Goal: Navigation & Orientation: Find specific page/section

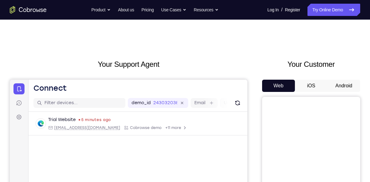
click at [348, 84] on button "Android" at bounding box center [344, 86] width 33 height 12
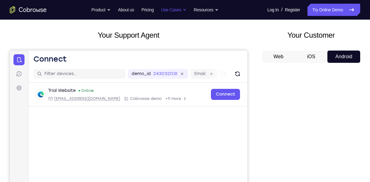
scroll to position [29, 0]
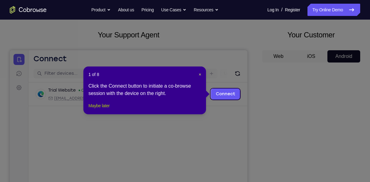
drag, startPoint x: 103, startPoint y: 115, endPoint x: 77, endPoint y: 18, distance: 100.5
click at [103, 110] on button "Maybe later" at bounding box center [98, 105] width 21 height 7
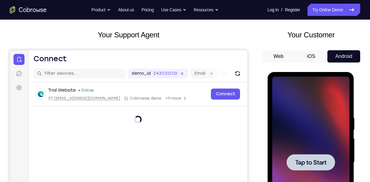
scroll to position [0, 0]
click at [305, 118] on div at bounding box center [310, 163] width 77 height 172
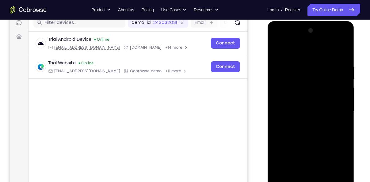
scroll to position [123, 0]
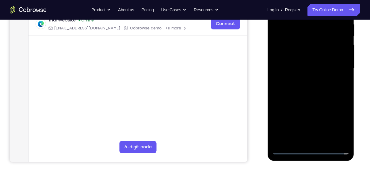
click at [310, 150] on div at bounding box center [310, 69] width 77 height 172
click at [339, 119] on div at bounding box center [310, 69] width 77 height 172
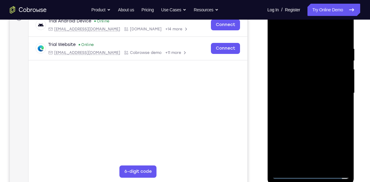
click at [279, 35] on div at bounding box center [310, 93] width 77 height 172
click at [337, 84] on div at bounding box center [310, 93] width 77 height 172
click at [335, 90] on div at bounding box center [310, 93] width 77 height 172
click at [303, 105] on div at bounding box center [310, 93] width 77 height 172
click at [300, 87] on div at bounding box center [310, 93] width 77 height 172
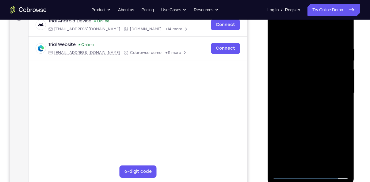
click at [308, 83] on div at bounding box center [310, 93] width 77 height 172
click at [305, 92] on div at bounding box center [310, 93] width 77 height 172
click at [313, 123] on div at bounding box center [310, 93] width 77 height 172
click at [335, 31] on div at bounding box center [310, 93] width 77 height 172
click at [343, 31] on div at bounding box center [310, 93] width 77 height 172
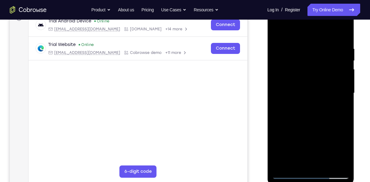
drag, startPoint x: 310, startPoint y: 68, endPoint x: 299, endPoint y: 118, distance: 51.3
click at [299, 118] on div at bounding box center [310, 93] width 77 height 172
click at [277, 32] on div at bounding box center [310, 93] width 77 height 172
drag, startPoint x: 320, startPoint y: 132, endPoint x: 315, endPoint y: 113, distance: 19.9
click at [315, 113] on div at bounding box center [310, 93] width 77 height 172
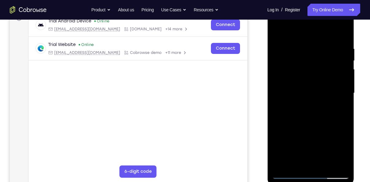
drag, startPoint x: 308, startPoint y: 133, endPoint x: 310, endPoint y: 114, distance: 18.4
click at [310, 114] on div at bounding box center [310, 93] width 77 height 172
click at [278, 140] on div at bounding box center [310, 93] width 77 height 172
drag, startPoint x: 297, startPoint y: 137, endPoint x: 298, endPoint y: 66, distance: 71.2
click at [298, 66] on div at bounding box center [310, 93] width 77 height 172
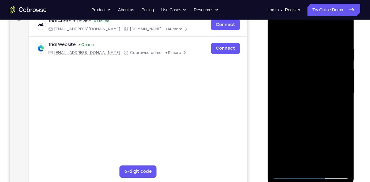
drag, startPoint x: 297, startPoint y: 137, endPoint x: 570, endPoint y: 17, distance: 298.2
click at [302, 15] on div at bounding box center [310, 93] width 77 height 172
drag, startPoint x: 309, startPoint y: 111, endPoint x: 309, endPoint y: 69, distance: 41.7
click at [309, 69] on div at bounding box center [310, 93] width 77 height 172
drag, startPoint x: 317, startPoint y: 128, endPoint x: 316, endPoint y: 52, distance: 75.5
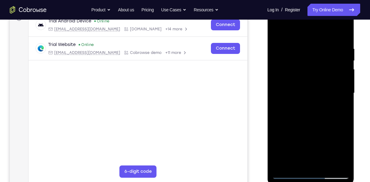
click at [316, 52] on div at bounding box center [310, 93] width 77 height 172
click at [279, 109] on div at bounding box center [310, 93] width 77 height 172
drag, startPoint x: 305, startPoint y: 132, endPoint x: 306, endPoint y: 71, distance: 61.4
click at [306, 71] on div at bounding box center [310, 93] width 77 height 172
drag, startPoint x: 322, startPoint y: 135, endPoint x: 322, endPoint y: 102, distance: 33.4
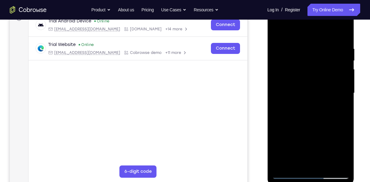
click at [322, 102] on div at bounding box center [310, 93] width 77 height 172
drag, startPoint x: 321, startPoint y: 133, endPoint x: 319, endPoint y: 35, distance: 97.9
click at [319, 35] on div at bounding box center [310, 93] width 77 height 172
drag, startPoint x: 321, startPoint y: 121, endPoint x: 322, endPoint y: 76, distance: 45.1
click at [322, 76] on div at bounding box center [310, 93] width 77 height 172
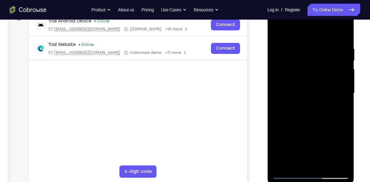
click at [329, 166] on div at bounding box center [310, 93] width 77 height 172
click at [312, 125] on div at bounding box center [310, 93] width 77 height 172
click at [278, 29] on div at bounding box center [310, 93] width 77 height 172
click at [328, 167] on div at bounding box center [310, 93] width 77 height 172
click at [294, 101] on div at bounding box center [310, 93] width 77 height 172
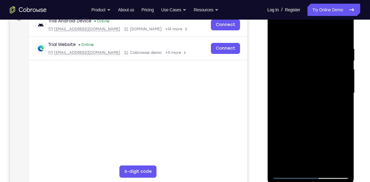
click at [293, 31] on div at bounding box center [310, 93] width 77 height 172
drag, startPoint x: 284, startPoint y: 46, endPoint x: 284, endPoint y: 66, distance: 19.6
click at [284, 66] on div at bounding box center [310, 93] width 77 height 172
click at [293, 85] on div at bounding box center [310, 93] width 77 height 172
click at [294, 49] on div at bounding box center [310, 93] width 77 height 172
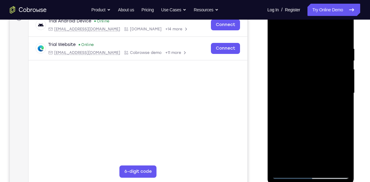
click at [283, 168] on div at bounding box center [310, 93] width 77 height 172
click at [300, 46] on div at bounding box center [310, 93] width 77 height 172
click at [335, 164] on div at bounding box center [310, 93] width 77 height 172
click at [288, 31] on div at bounding box center [310, 93] width 77 height 172
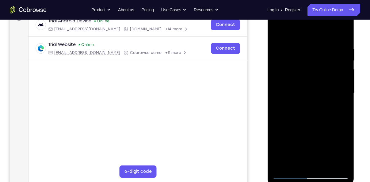
click at [278, 29] on div at bounding box center [310, 93] width 77 height 172
click at [341, 33] on div at bounding box center [310, 93] width 77 height 172
click at [317, 41] on div at bounding box center [310, 93] width 77 height 172
click at [343, 33] on div at bounding box center [310, 93] width 77 height 172
drag, startPoint x: 326, startPoint y: 45, endPoint x: 280, endPoint y: 41, distance: 46.8
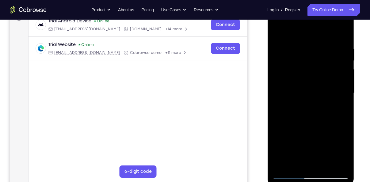
click at [280, 41] on div at bounding box center [310, 93] width 77 height 172
click at [288, 70] on div at bounding box center [310, 93] width 77 height 172
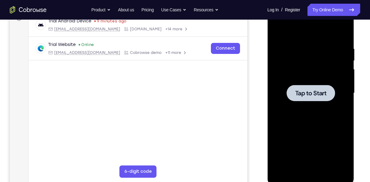
click at [303, 61] on div at bounding box center [310, 93] width 77 height 172
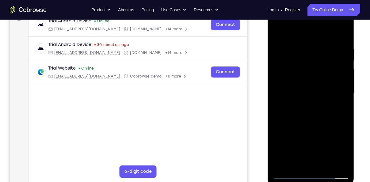
click at [308, 173] on div at bounding box center [310, 93] width 77 height 172
click at [310, 177] on div at bounding box center [310, 93] width 77 height 172
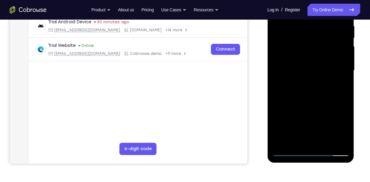
scroll to position [122, 0]
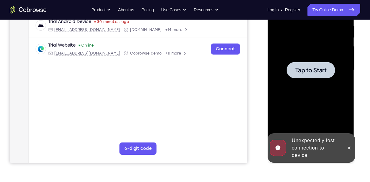
click at [287, 85] on div at bounding box center [310, 70] width 77 height 172
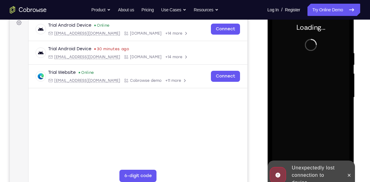
scroll to position [92, 0]
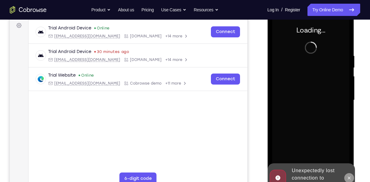
click at [350, 178] on icon at bounding box center [349, 178] width 5 height 5
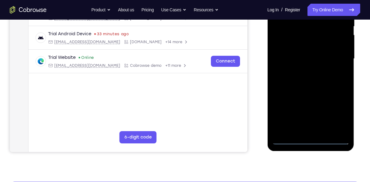
scroll to position [133, 0]
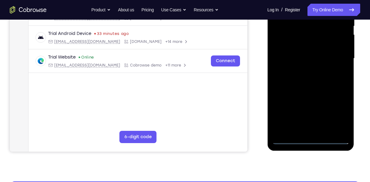
click at [311, 141] on div at bounding box center [310, 59] width 77 height 172
click at [342, 112] on div at bounding box center [310, 59] width 77 height 172
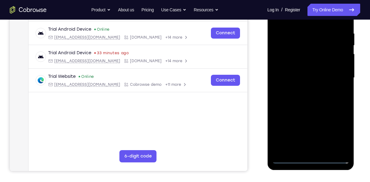
scroll to position [109, 0]
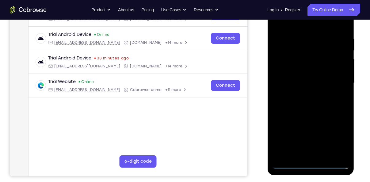
click at [277, 24] on div at bounding box center [310, 83] width 77 height 172
click at [334, 79] on div at bounding box center [310, 83] width 77 height 172
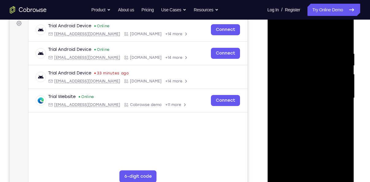
scroll to position [94, 0]
click at [304, 110] on div at bounding box center [310, 99] width 77 height 172
click at [314, 91] on div at bounding box center [310, 99] width 77 height 172
click at [316, 84] on div at bounding box center [310, 99] width 77 height 172
click at [311, 98] on div at bounding box center [310, 99] width 77 height 172
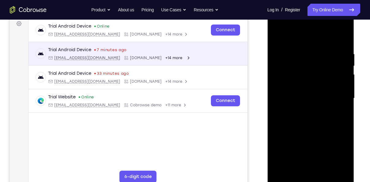
click at [304, 117] on div at bounding box center [310, 99] width 77 height 172
click at [319, 125] on div at bounding box center [310, 99] width 77 height 172
click at [314, 129] on div at bounding box center [310, 99] width 77 height 172
drag, startPoint x: 286, startPoint y: 149, endPoint x: 285, endPoint y: 137, distance: 12.3
click at [285, 137] on div at bounding box center [310, 99] width 77 height 172
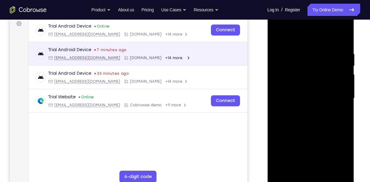
drag, startPoint x: 295, startPoint y: 135, endPoint x: 296, endPoint y: 118, distance: 16.9
click at [296, 118] on div at bounding box center [310, 99] width 77 height 172
click at [346, 35] on div at bounding box center [310, 99] width 77 height 172
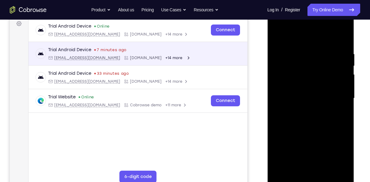
click at [346, 35] on div at bounding box center [310, 99] width 77 height 172
drag, startPoint x: 318, startPoint y: 125, endPoint x: 318, endPoint y: 92, distance: 33.1
click at [318, 92] on div at bounding box center [310, 99] width 77 height 172
click at [343, 8] on div at bounding box center [310, 8] width 87 height 0
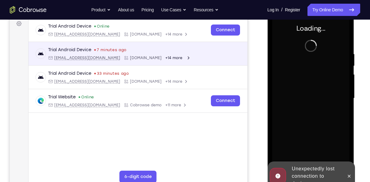
click at [343, 37] on div at bounding box center [310, 99] width 77 height 172
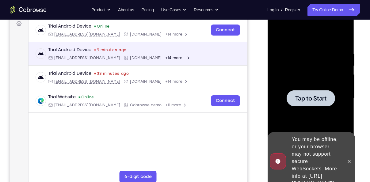
click at [330, 82] on div at bounding box center [310, 99] width 77 height 172
click at [352, 158] on button at bounding box center [349, 162] width 10 height 10
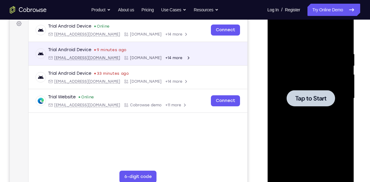
click at [279, 40] on div at bounding box center [310, 99] width 77 height 172
click at [323, 58] on div at bounding box center [310, 99] width 77 height 172
